Goal: Task Accomplishment & Management: Manage account settings

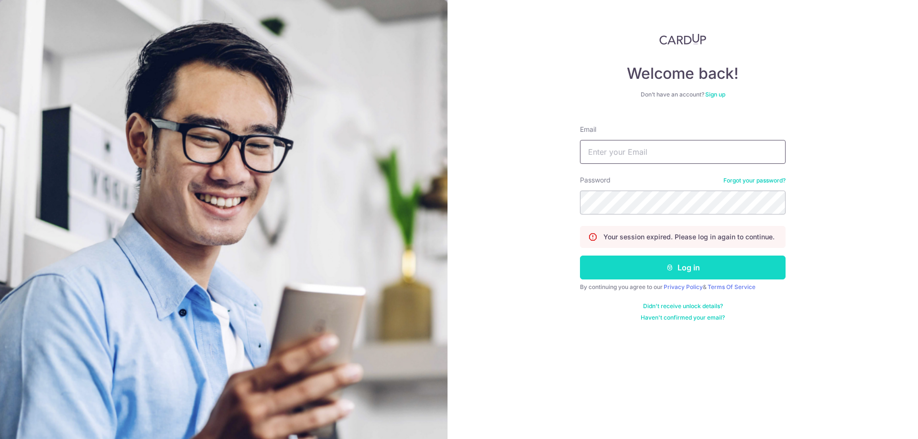
type input "[EMAIL_ADDRESS][DOMAIN_NAME]"
click at [644, 271] on button "Log in" at bounding box center [683, 268] width 206 height 24
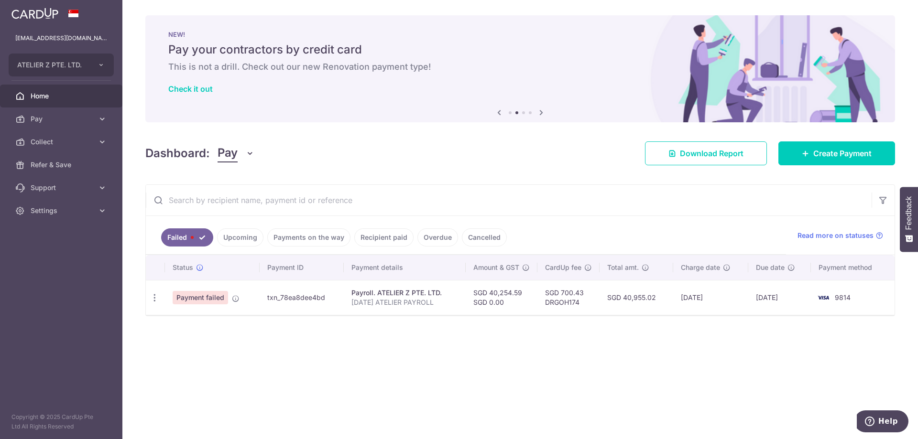
click at [229, 234] on link "Upcoming" at bounding box center [240, 238] width 46 height 18
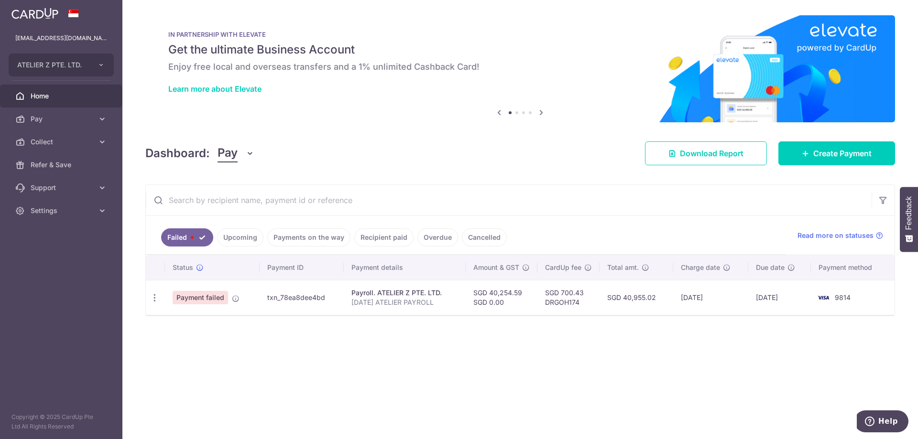
click at [237, 240] on link "Upcoming" at bounding box center [240, 238] width 46 height 18
click at [236, 231] on link "Upcoming" at bounding box center [240, 238] width 46 height 18
click at [238, 236] on link "Upcoming" at bounding box center [240, 238] width 46 height 18
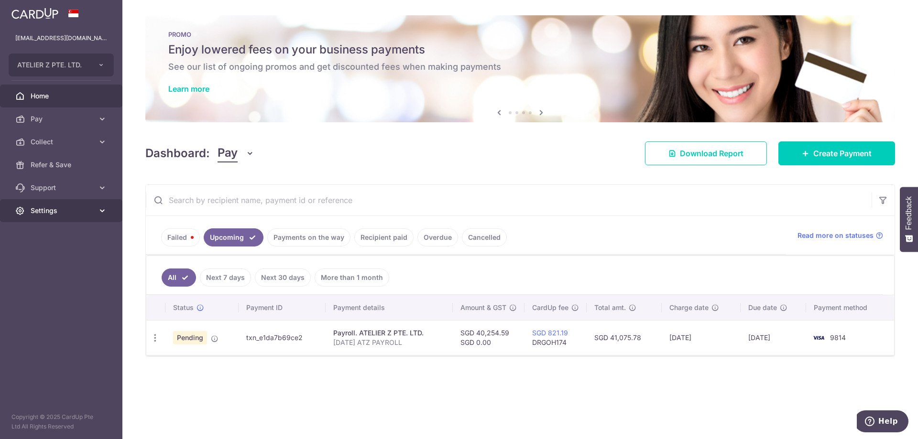
click at [44, 217] on link "Settings" at bounding box center [61, 210] width 122 height 23
click at [57, 257] on span "Logout" at bounding box center [62, 257] width 63 height 10
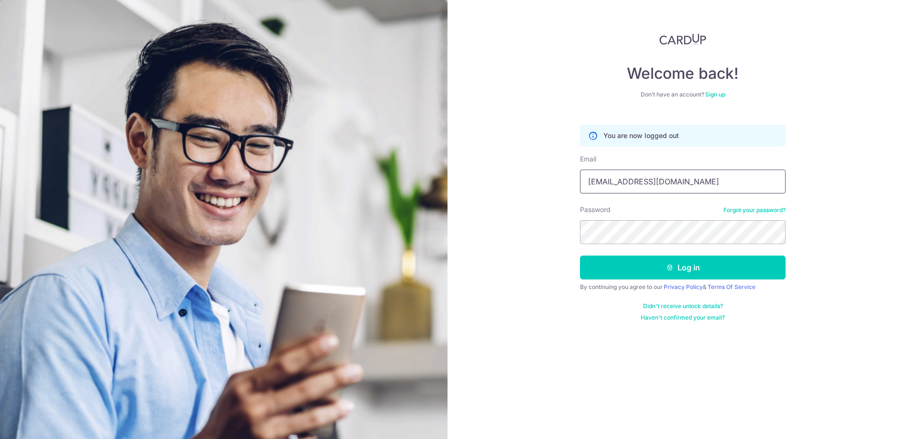
drag, startPoint x: 662, startPoint y: 175, endPoint x: 668, endPoint y: 177, distance: 5.6
click at [662, 175] on input "accounts@atelier-z.com.sg" at bounding box center [683, 182] width 206 height 24
type input "[EMAIL_ADDRESS][DOMAIN_NAME]"
click at [668, 263] on button "Log in" at bounding box center [683, 268] width 206 height 24
